Goal: Information Seeking & Learning: Learn about a topic

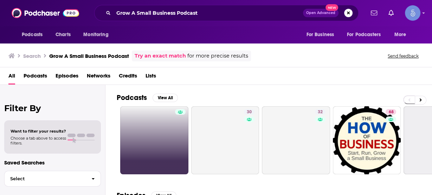
click at [151, 129] on link at bounding box center [154, 140] width 68 height 68
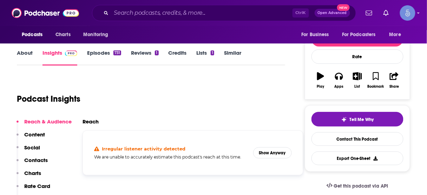
scroll to position [141, 0]
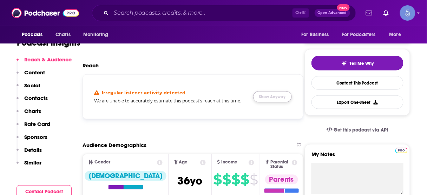
click at [279, 96] on button "Show Anyway" at bounding box center [272, 96] width 39 height 11
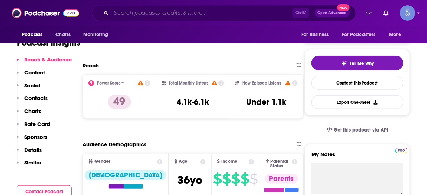
click at [231, 12] on input "Search podcasts, credits, & more..." at bounding box center [201, 12] width 181 height 11
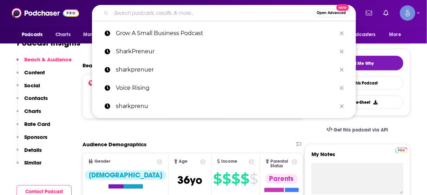
paste input "MarTech Podcast ™ // Marketing + Technology = Business Growth"
type input "MarTech Podcast ™ // Marketing + Technology = Business Growth"
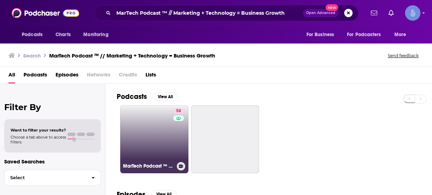
click at [157, 130] on link "58 MarTech Podcast ™ // Marketing + Technology = Business Growth" at bounding box center [154, 139] width 68 height 68
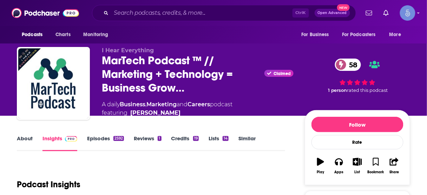
scroll to position [84, 0]
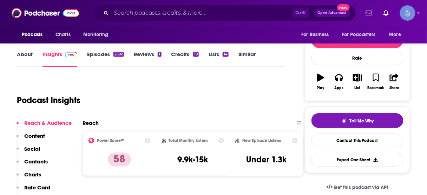
click at [34, 162] on p "Contacts" at bounding box center [36, 161] width 24 height 7
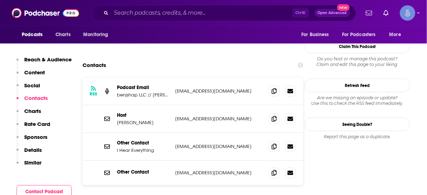
scroll to position [594, 0]
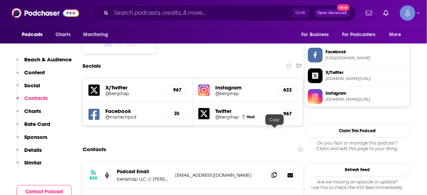
click at [274, 172] on icon at bounding box center [274, 175] width 5 height 6
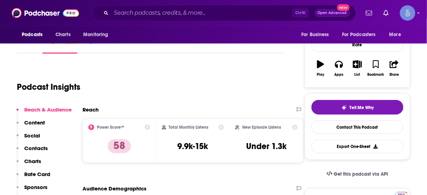
scroll to position [117, 0]
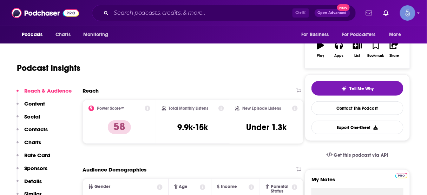
click at [35, 126] on p "Contacts" at bounding box center [36, 129] width 24 height 7
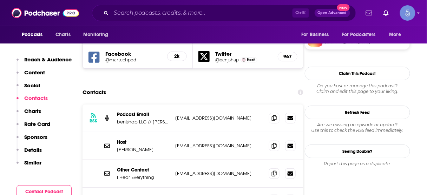
scroll to position [707, 0]
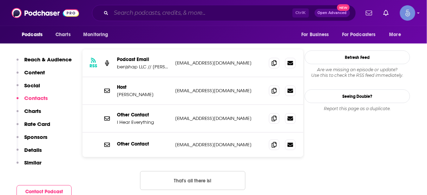
click at [223, 11] on input "Search podcasts, credits, & more..." at bounding box center [201, 12] width 181 height 11
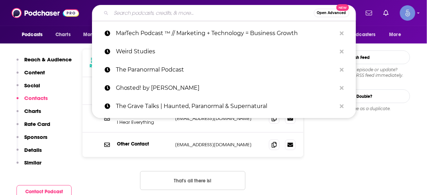
paste input "Leveraging Thought Leadership"
type input "Leveraging Thought Leadership"
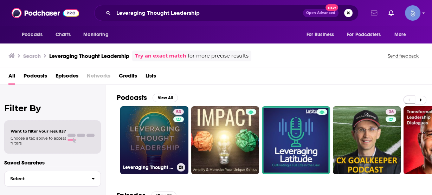
click at [156, 136] on link "53 Leveraging Thought Leadership" at bounding box center [154, 140] width 68 height 68
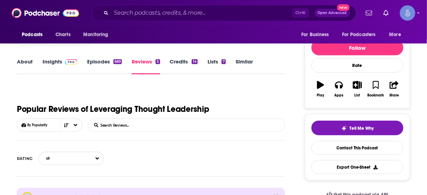
scroll to position [56, 0]
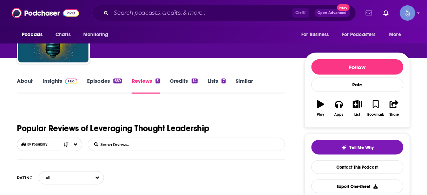
click at [49, 82] on link "Insights" at bounding box center [60, 86] width 35 height 16
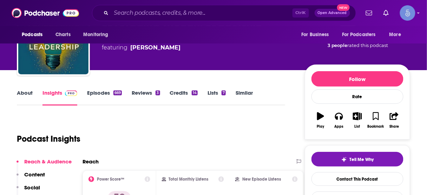
scroll to position [84, 0]
